Goal: Task Accomplishment & Management: Manage account settings

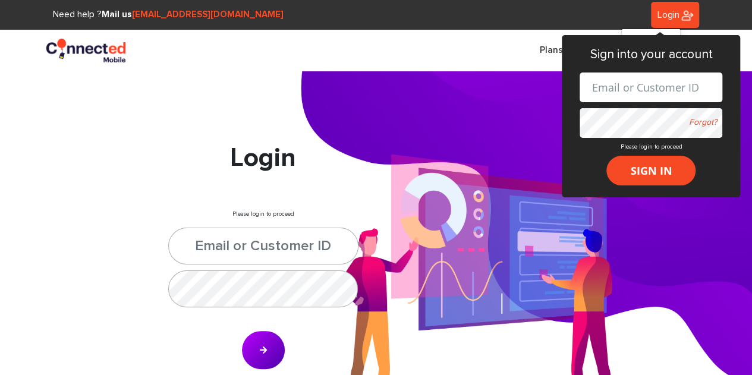
click at [646, 92] on input "text" at bounding box center [650, 87] width 143 height 30
type input "[EMAIL_ADDRESS][DOMAIN_NAME]"
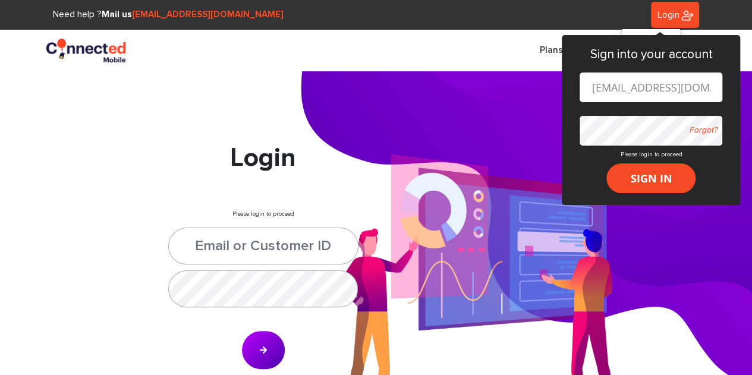
click at [606, 163] on button "SIGN IN" at bounding box center [650, 178] width 89 height 30
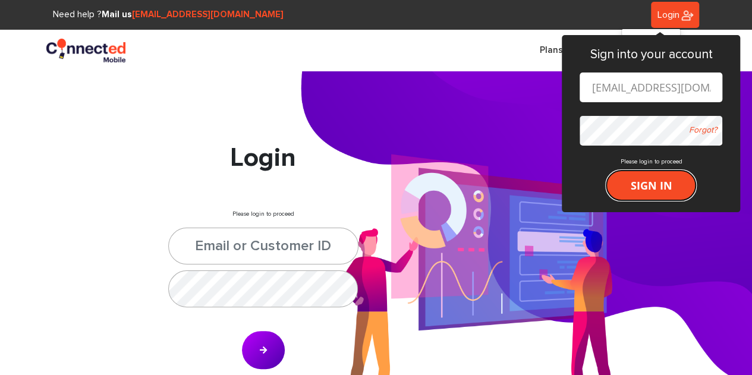
click at [644, 173] on button "SIGN IN" at bounding box center [650, 186] width 89 height 30
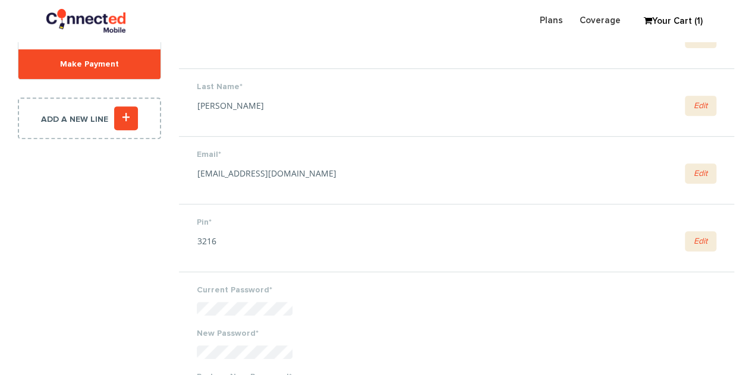
scroll to position [226, 0]
